Goal: Task Accomplishment & Management: Manage account settings

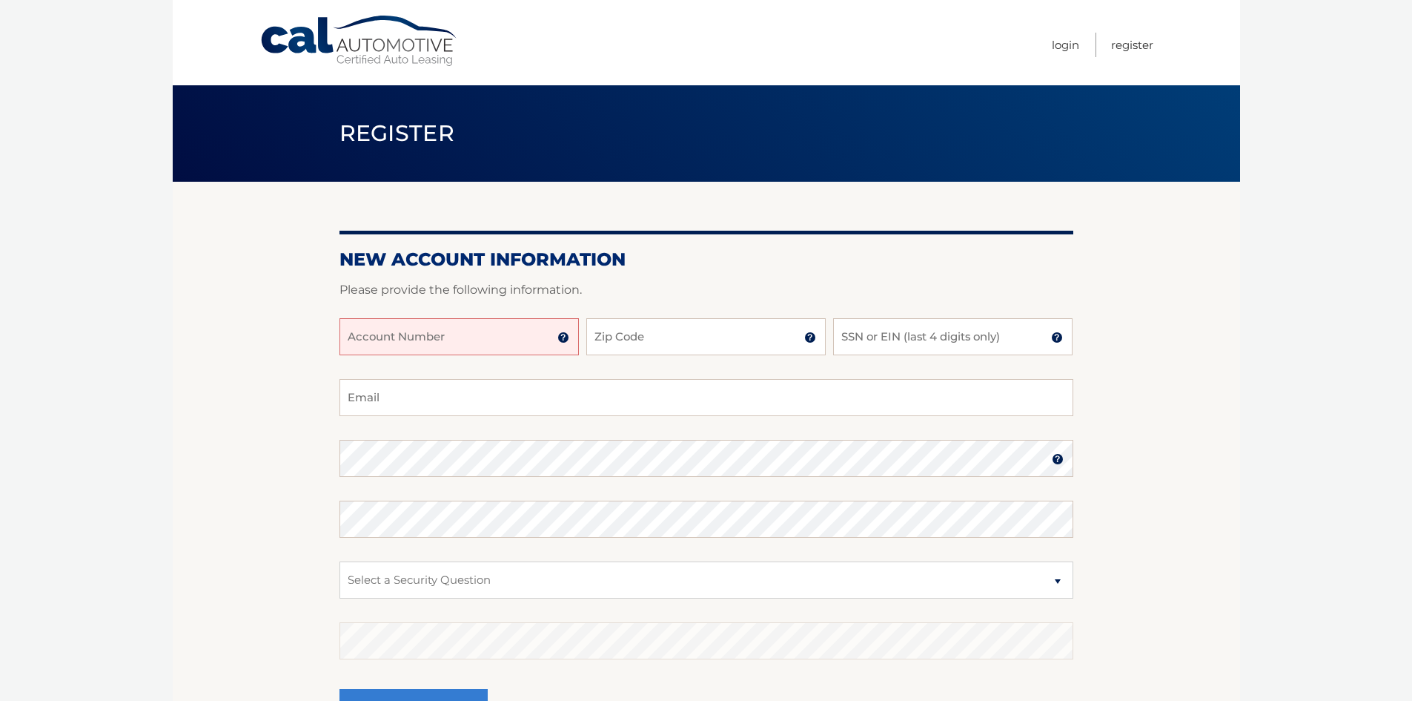
click at [508, 340] on input "Account Number" at bounding box center [459, 336] width 239 height 37
type input "44456008936"
click at [662, 338] on input "Zip Code" at bounding box center [705, 336] width 239 height 37
type input "07081"
click at [873, 339] on input "SSN or EIN (last 4 digits only)" at bounding box center [952, 336] width 239 height 37
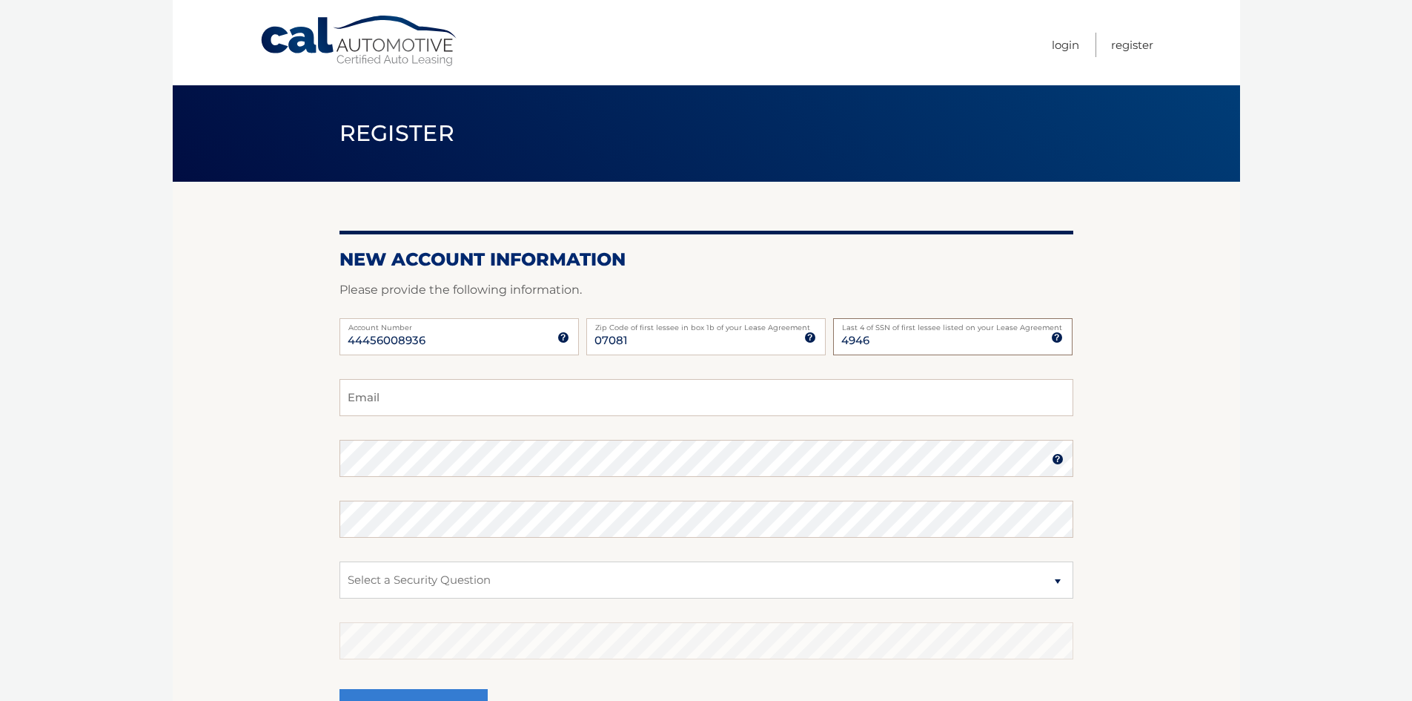
type input "4946"
click at [386, 400] on input "Email" at bounding box center [707, 397] width 734 height 37
type input "NELIA9598@HOTMAIL.COM"
click at [479, 583] on select "Select a Security Question What was the name of your elementary school? What is…" at bounding box center [707, 579] width 734 height 37
select select "2"
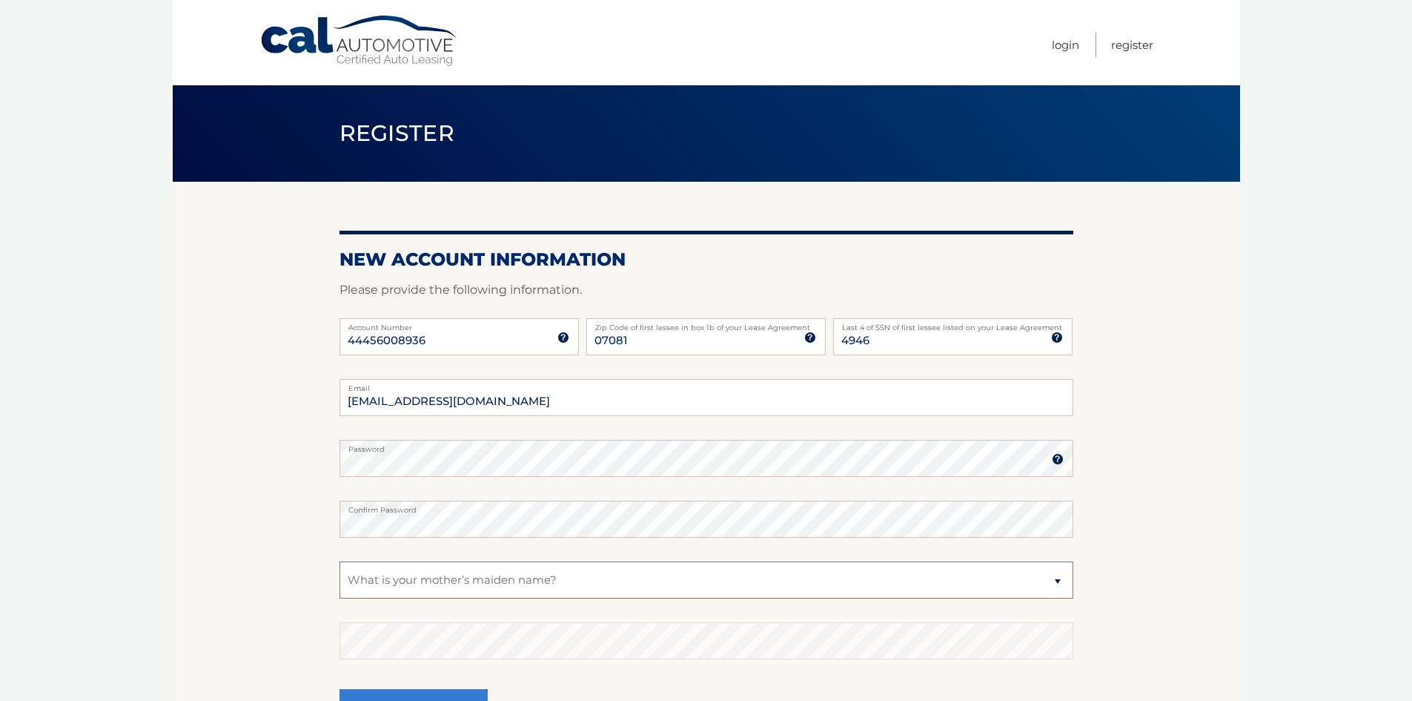
click at [340, 561] on select "Select a Security Question What was the name of your elementary school? What is…" at bounding box center [707, 579] width 734 height 37
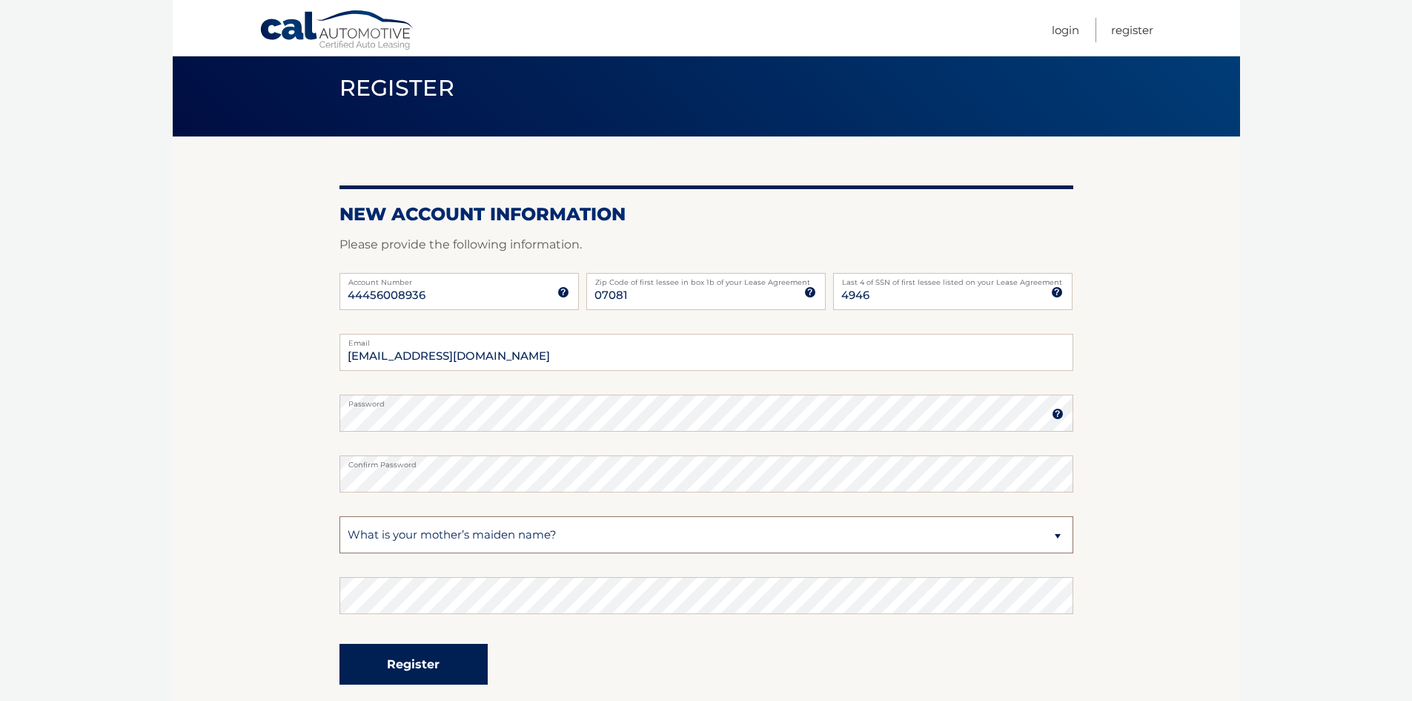
scroll to position [148, 0]
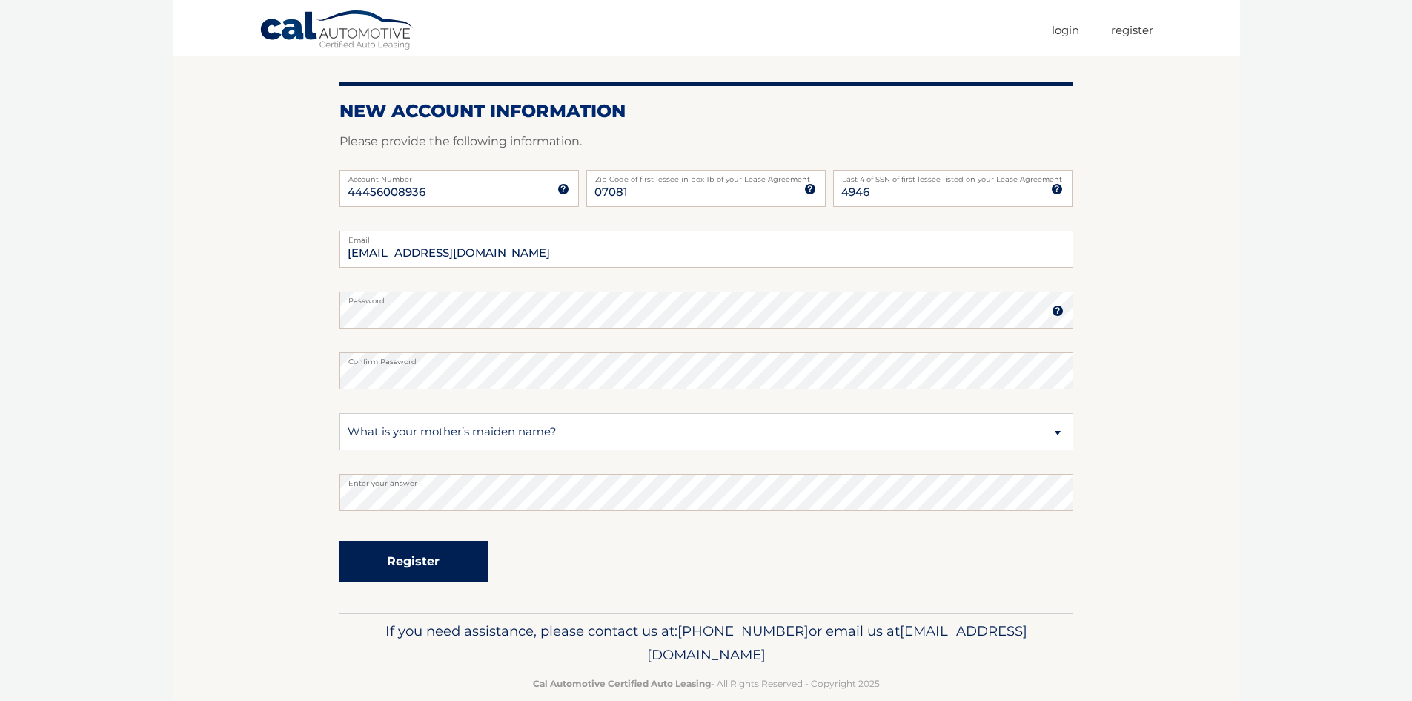
click at [432, 558] on button "Register" at bounding box center [414, 561] width 148 height 41
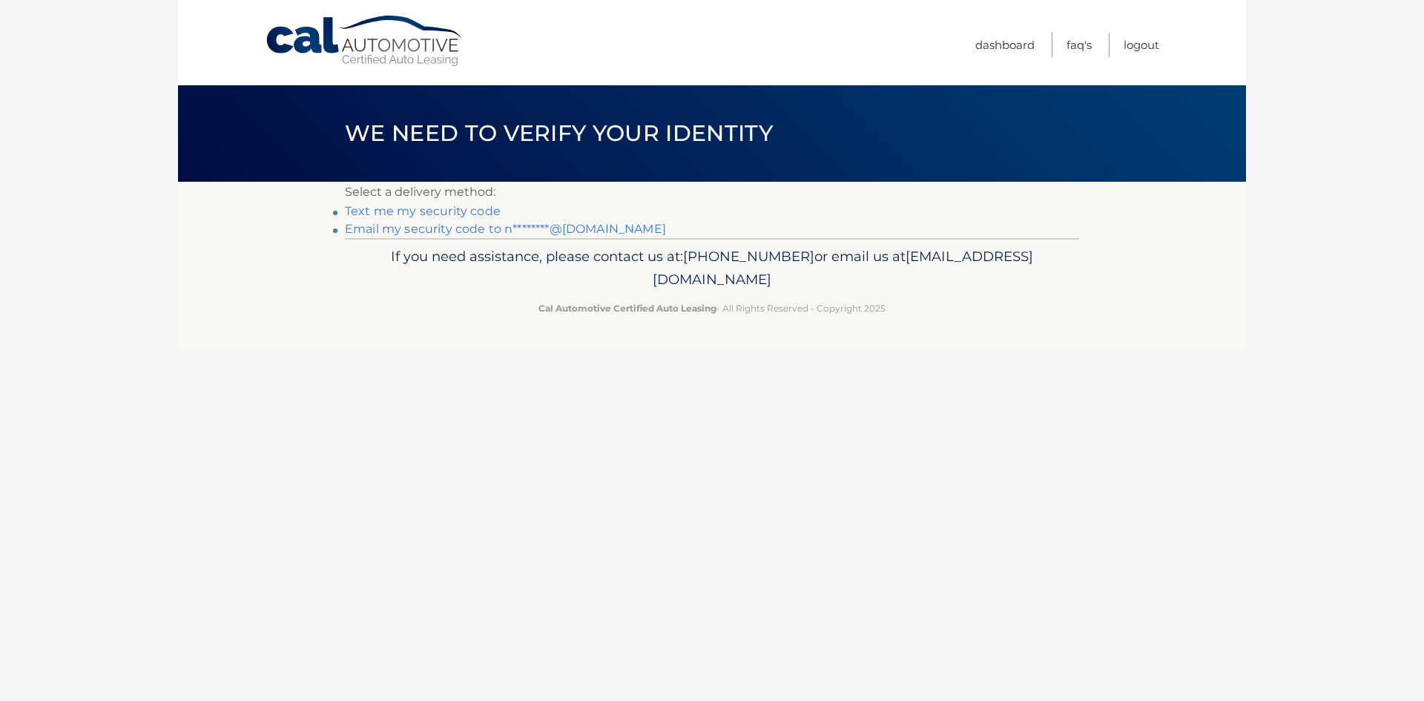
click at [411, 212] on link "Text me my security code" at bounding box center [423, 211] width 156 height 14
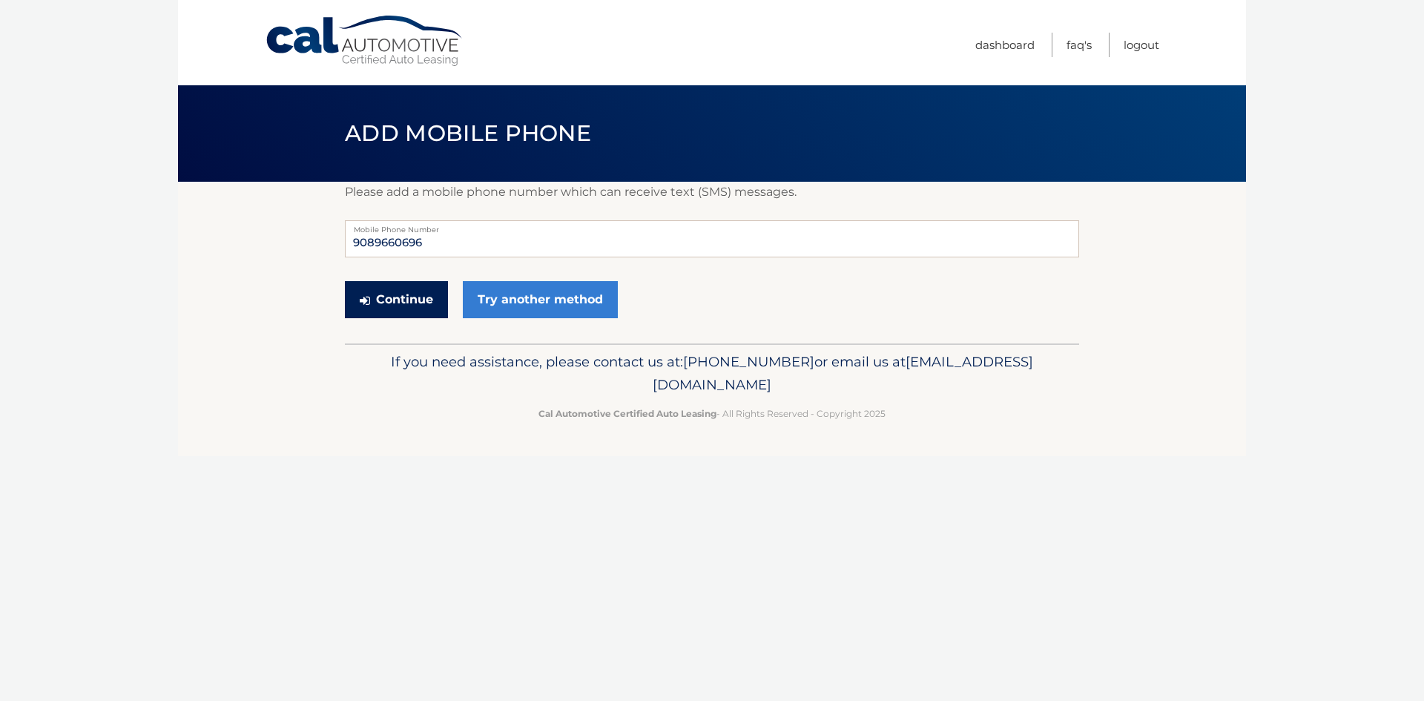
click at [411, 294] on button "Continue" at bounding box center [396, 299] width 103 height 37
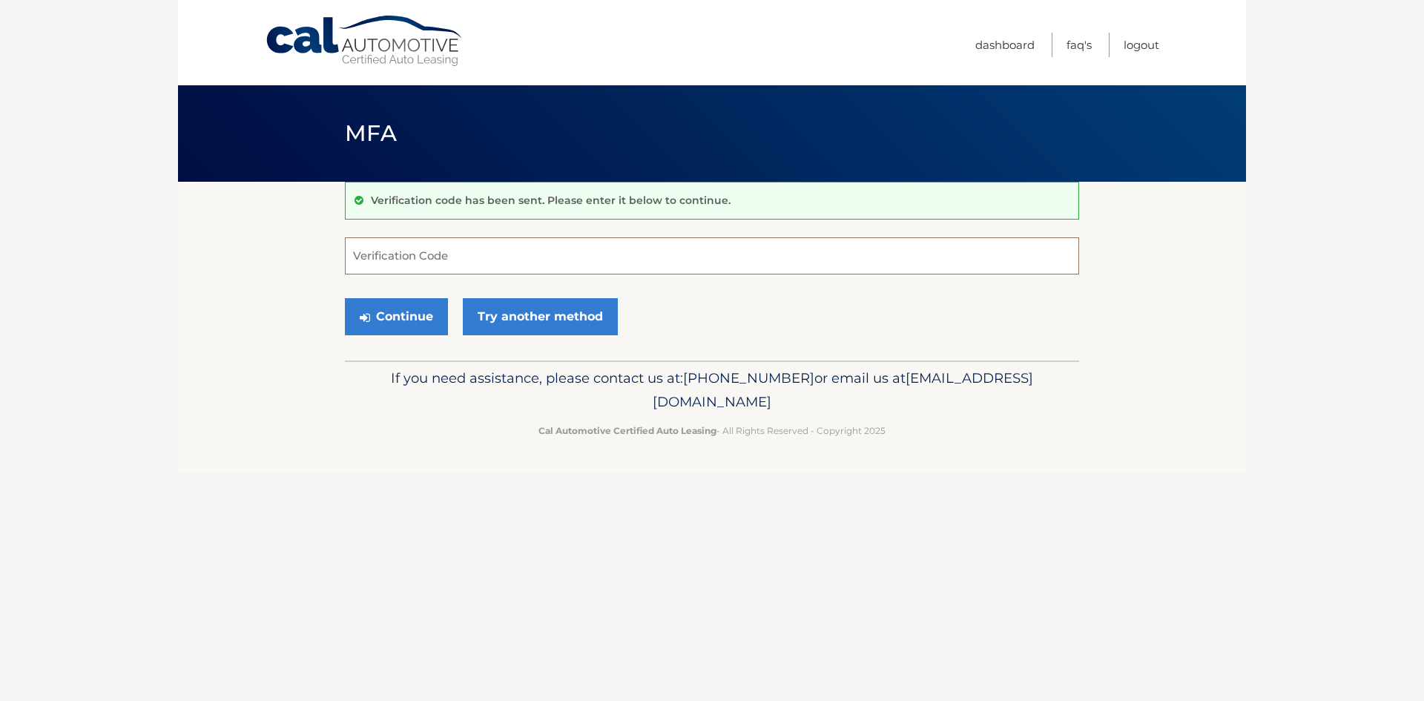
click at [415, 260] on input "Verification Code" at bounding box center [712, 255] width 734 height 37
click at [515, 306] on link "Try another method" at bounding box center [540, 316] width 155 height 37
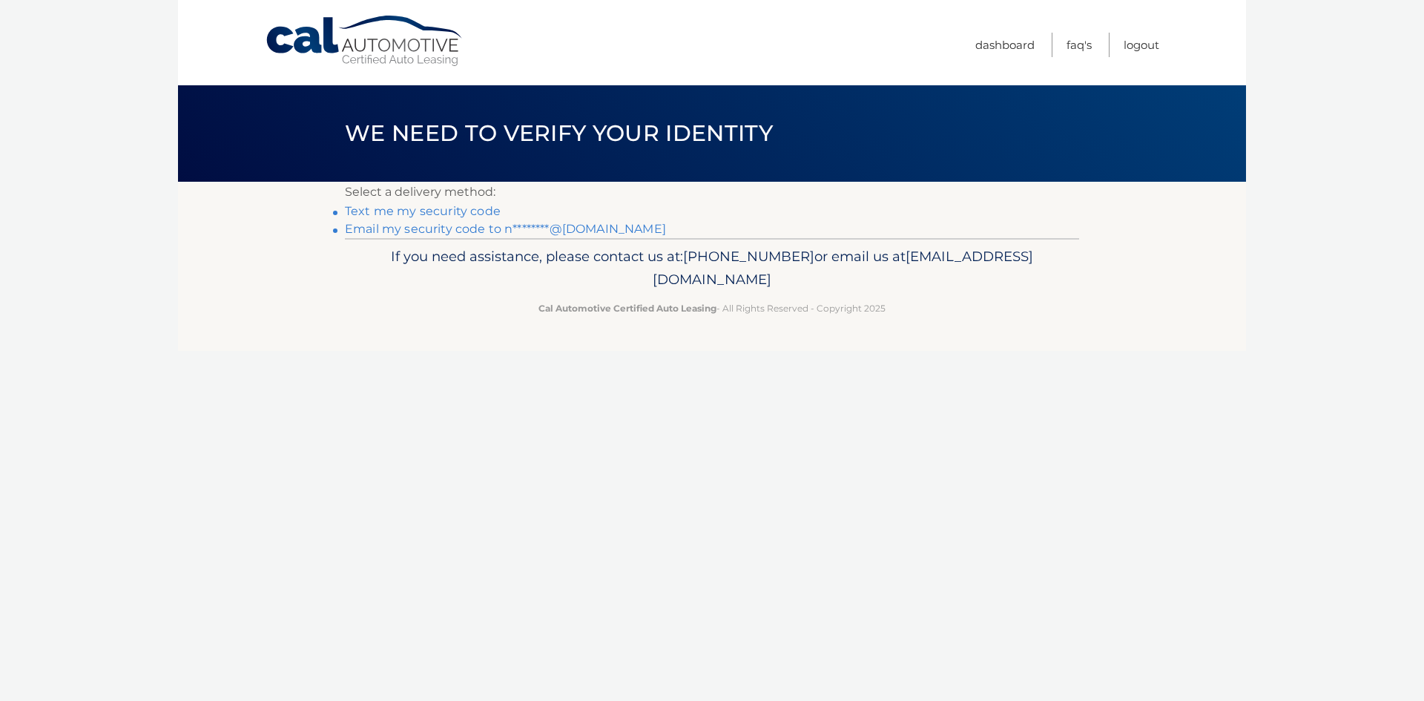
click at [463, 226] on link "Email my security code to n********@hotmail.com" at bounding box center [505, 229] width 321 height 14
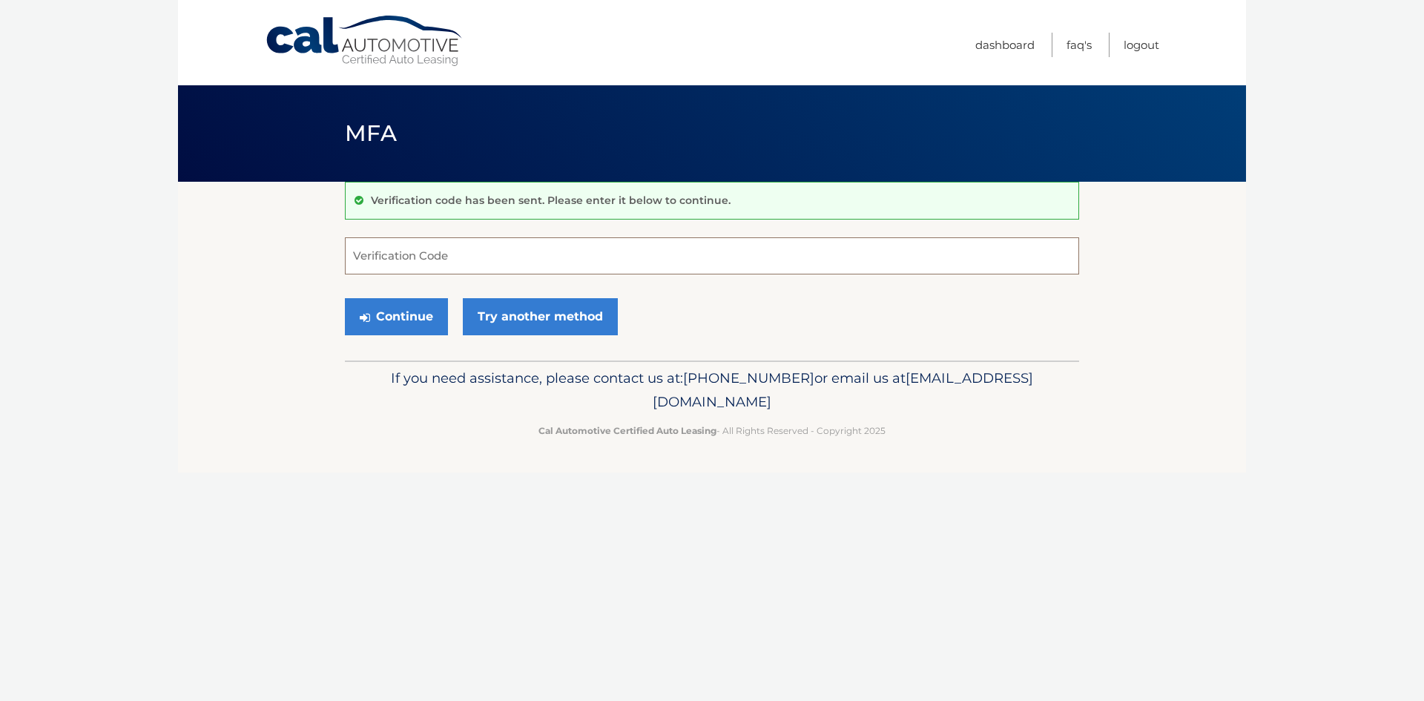
click at [511, 251] on input "Verification Code" at bounding box center [712, 255] width 734 height 37
type input "127918"
click at [388, 311] on button "Continue" at bounding box center [396, 316] width 103 height 37
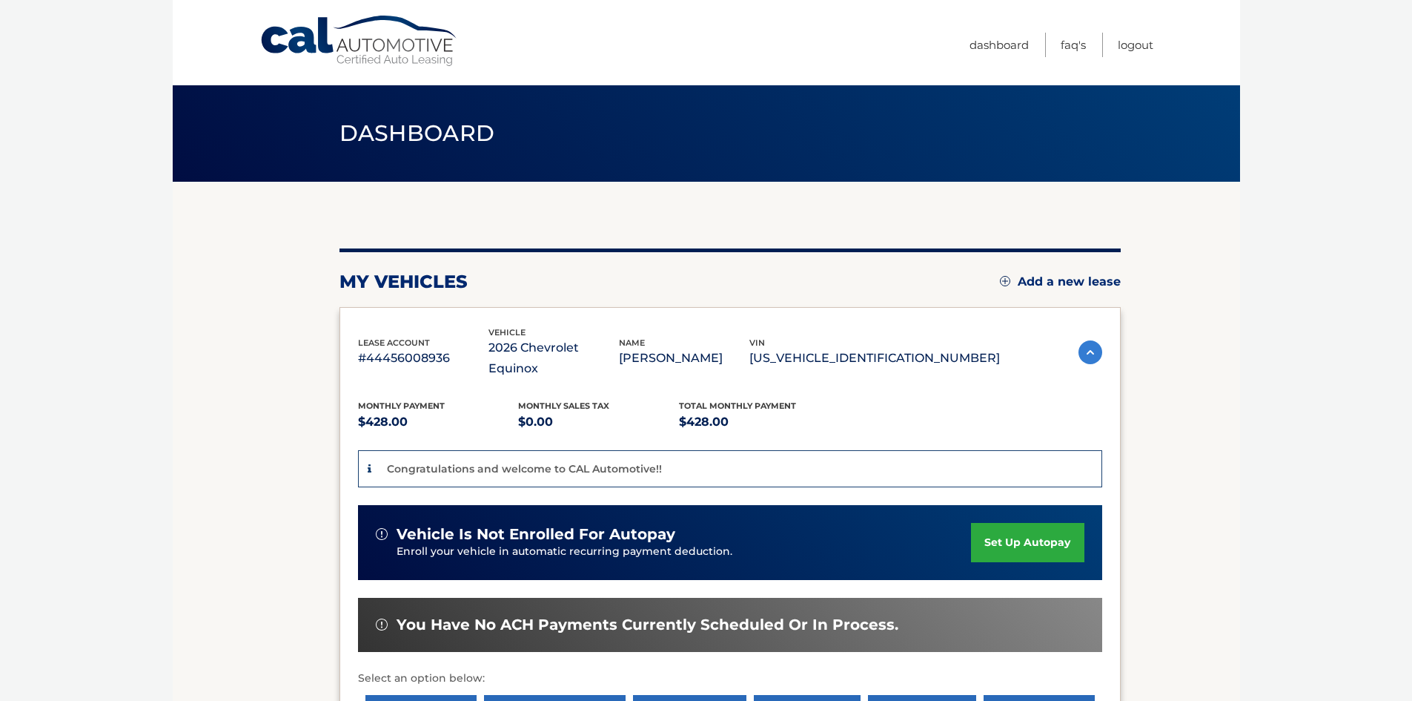
click at [1045, 523] on link "set up autopay" at bounding box center [1027, 542] width 113 height 39
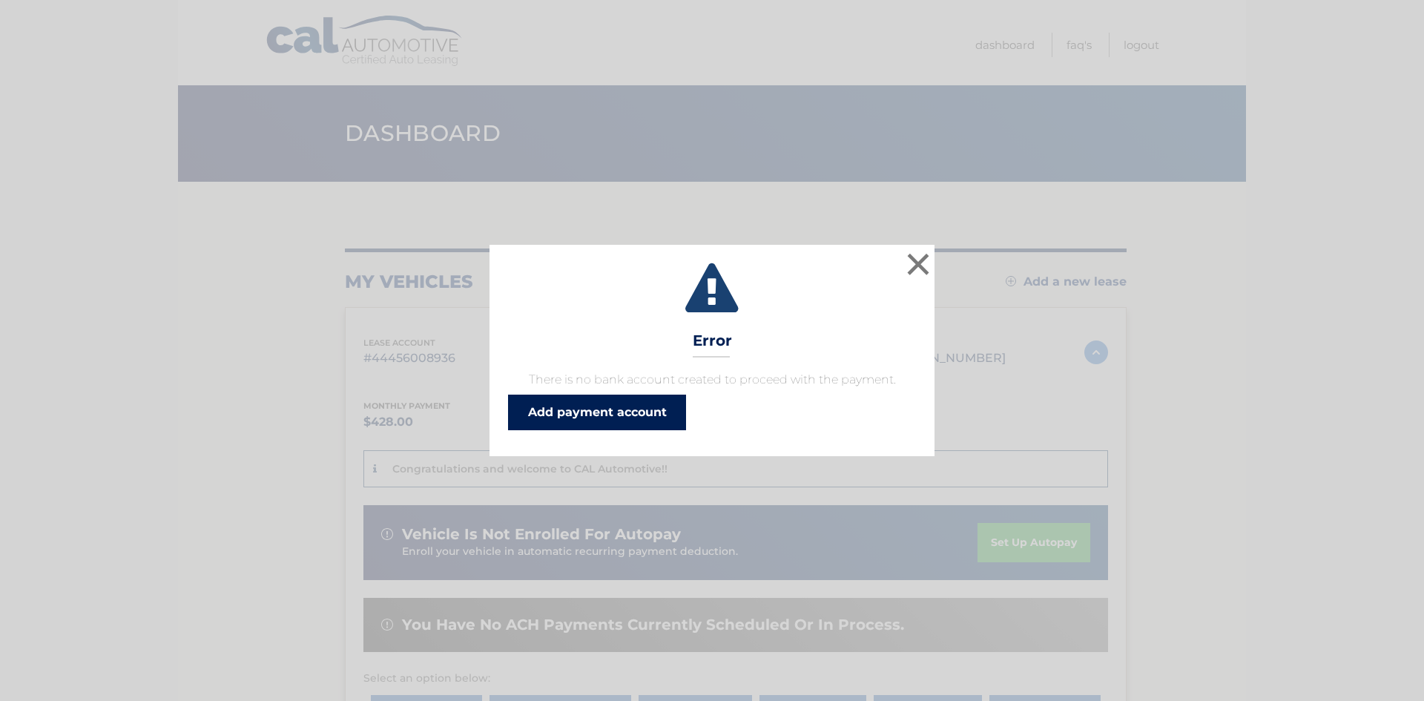
click at [629, 406] on link "Add payment account" at bounding box center [597, 412] width 178 height 36
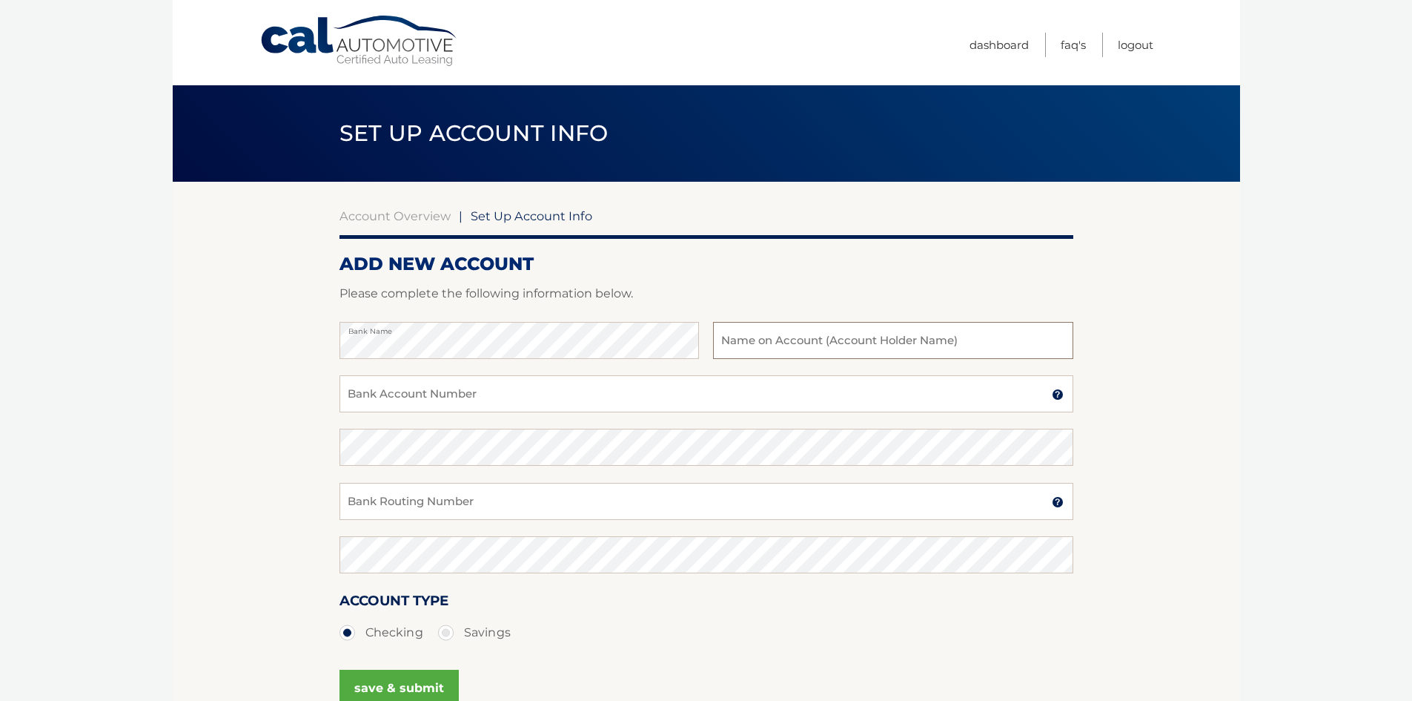
click at [879, 343] on input "text" at bounding box center [893, 340] width 360 height 37
type input "SEAN GUERREIRO"
click at [535, 391] on input "Bank Account Number" at bounding box center [707, 393] width 734 height 37
click at [995, 39] on link "Dashboard" at bounding box center [999, 45] width 59 height 24
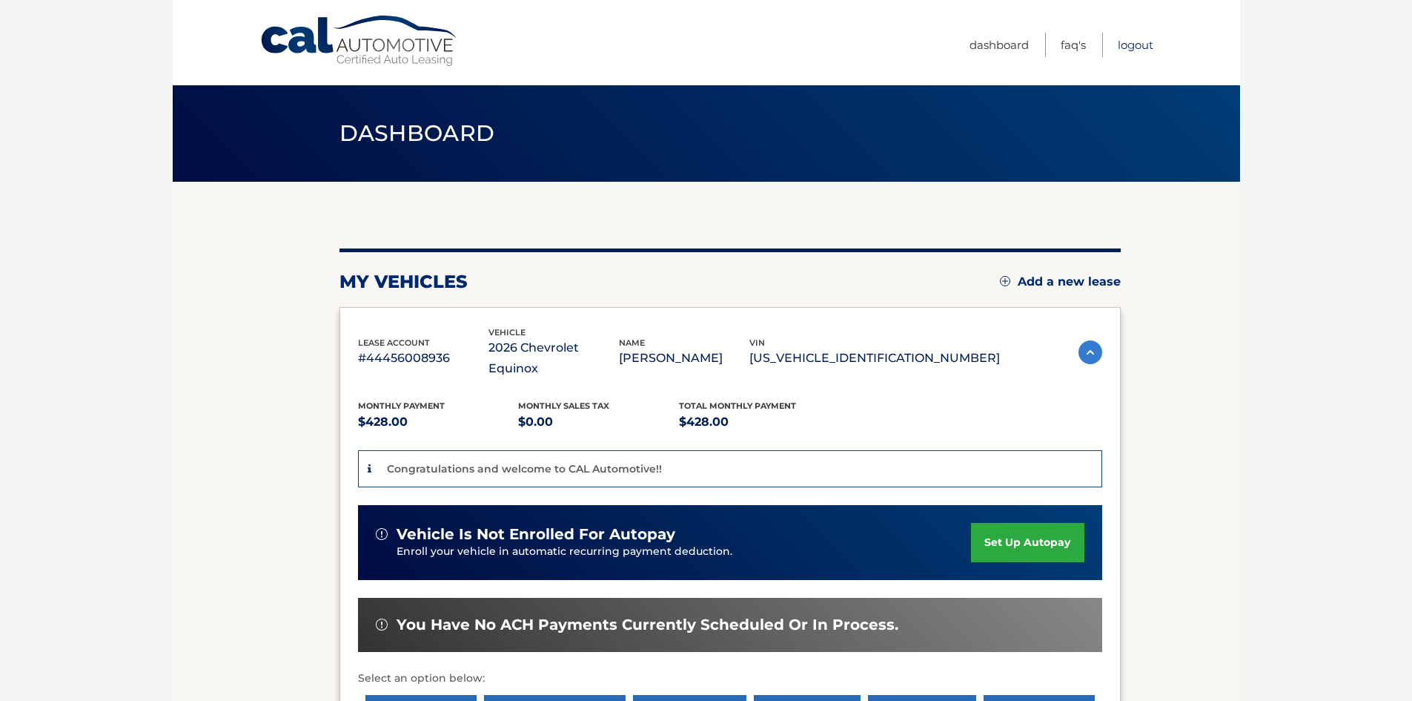
click at [1126, 38] on link "Logout" at bounding box center [1136, 45] width 36 height 24
